Goal: Task Accomplishment & Management: Manage account settings

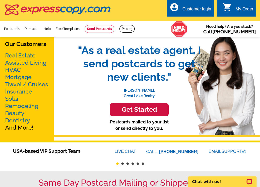
click at [186, 10] on div "Customer login" at bounding box center [196, 10] width 29 height 7
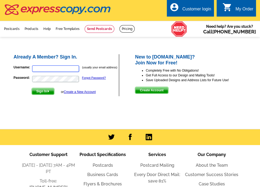
click at [43, 70] on input "Username:" at bounding box center [55, 68] width 47 height 6
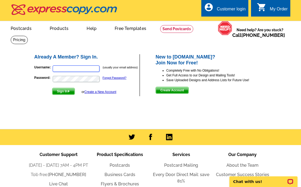
click at [81, 69] on input "Username:" at bounding box center [76, 68] width 47 height 6
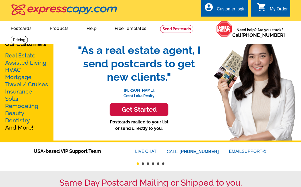
click at [236, 11] on div "Customer login" at bounding box center [231, 10] width 29 height 7
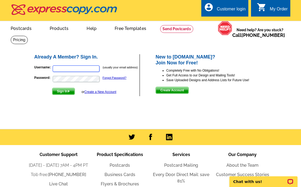
click at [70, 67] on input "Username:" at bounding box center [76, 68] width 47 height 6
type input "[EMAIL_ADDRESS][DOMAIN_NAME]"
click at [71, 95] on span "Sign In" at bounding box center [63, 91] width 22 height 6
